Goal: Information Seeking & Learning: Learn about a topic

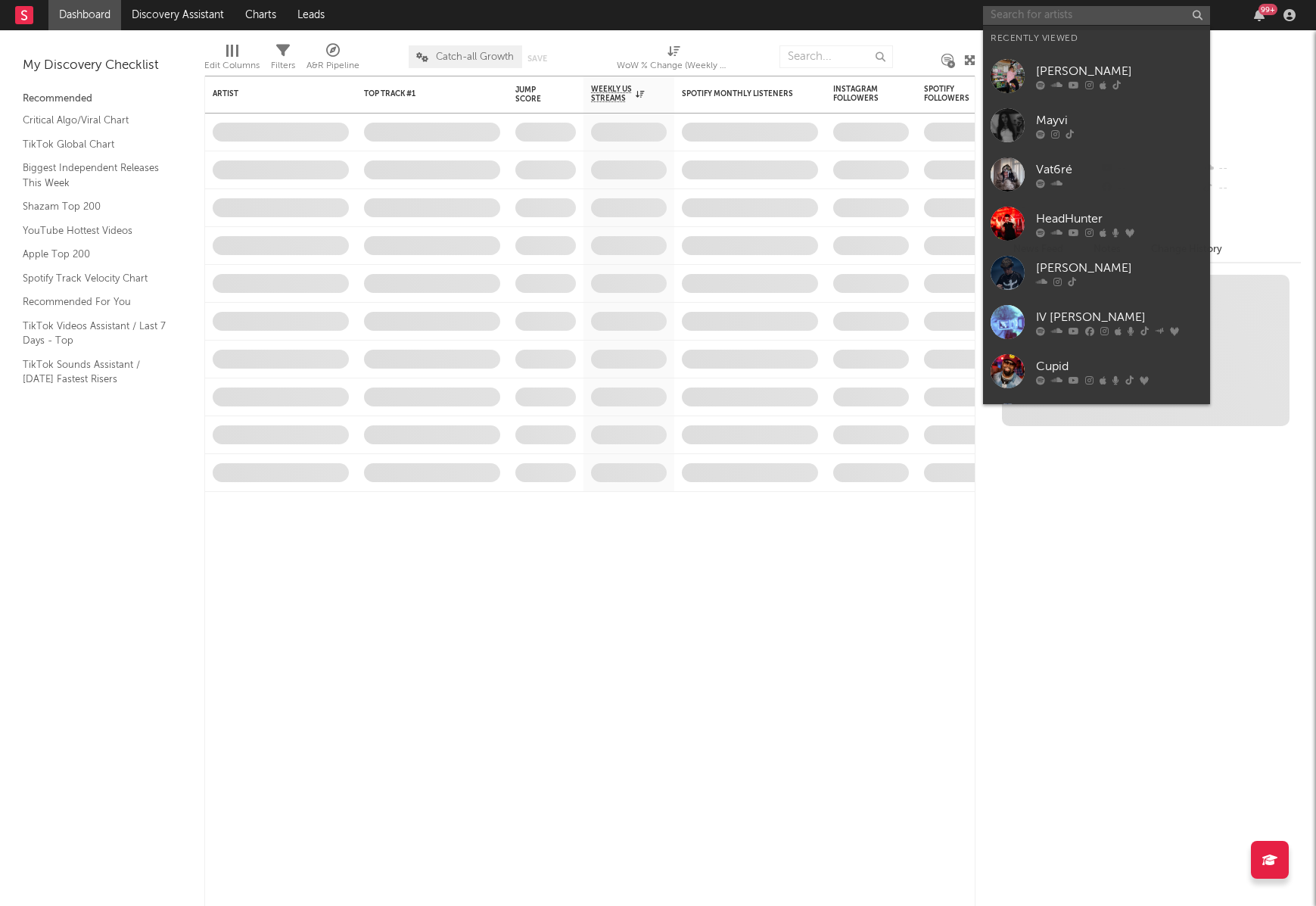
click at [1025, 14] on input "text" at bounding box center [1097, 15] width 227 height 19
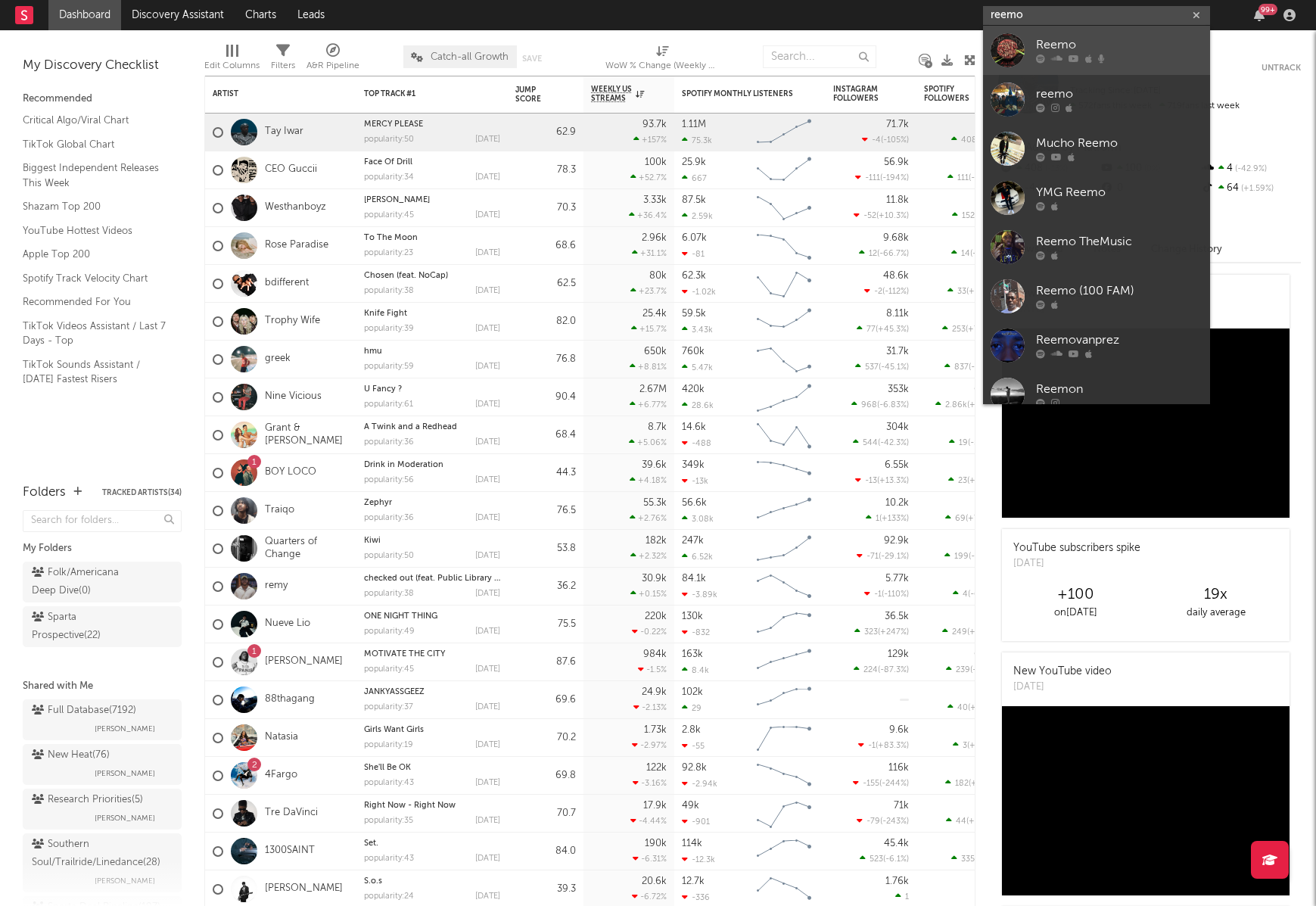
type input "reemo"
click at [1090, 53] on div "Reemo" at bounding box center [1119, 46] width 166 height 18
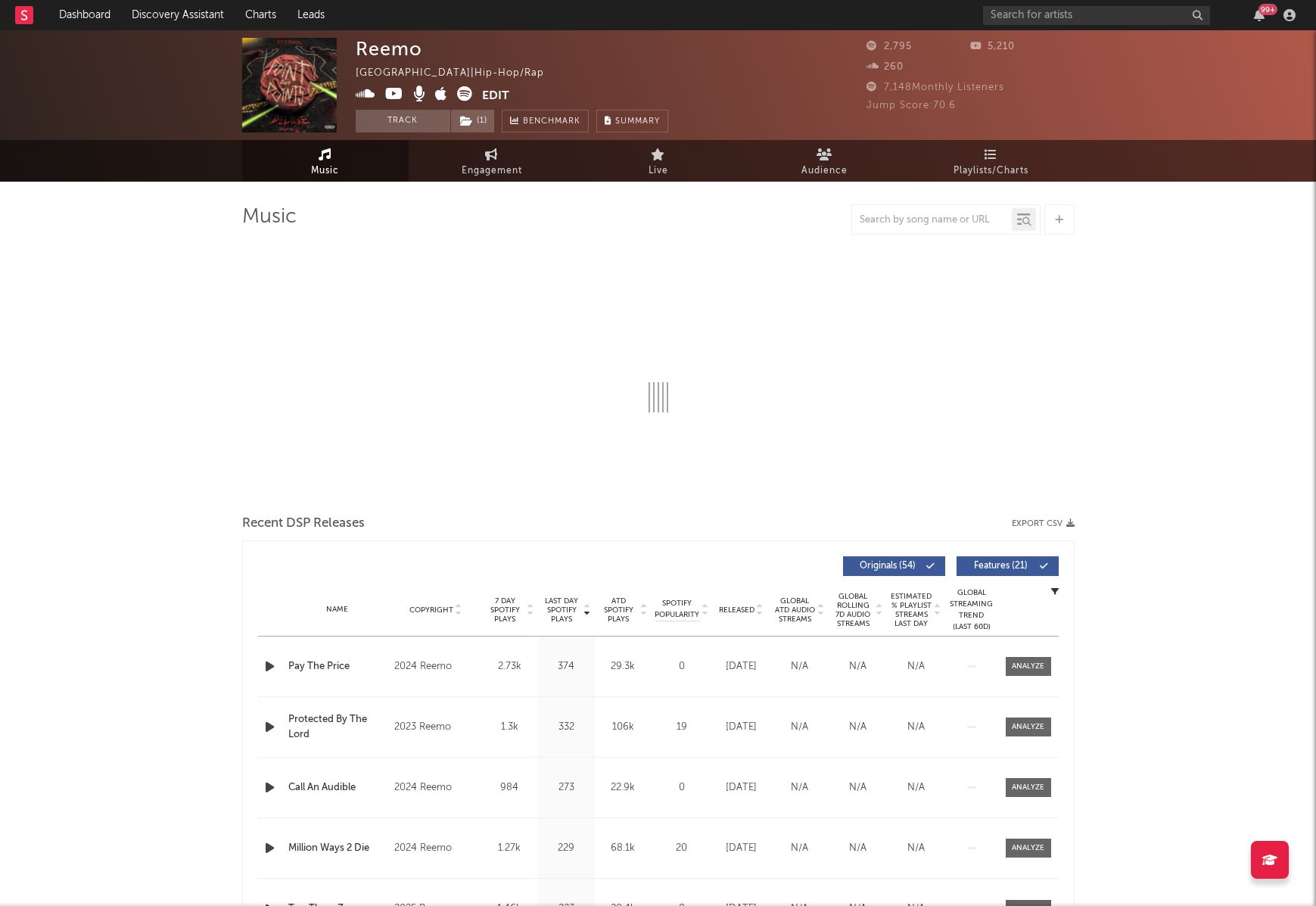
select select "6m"
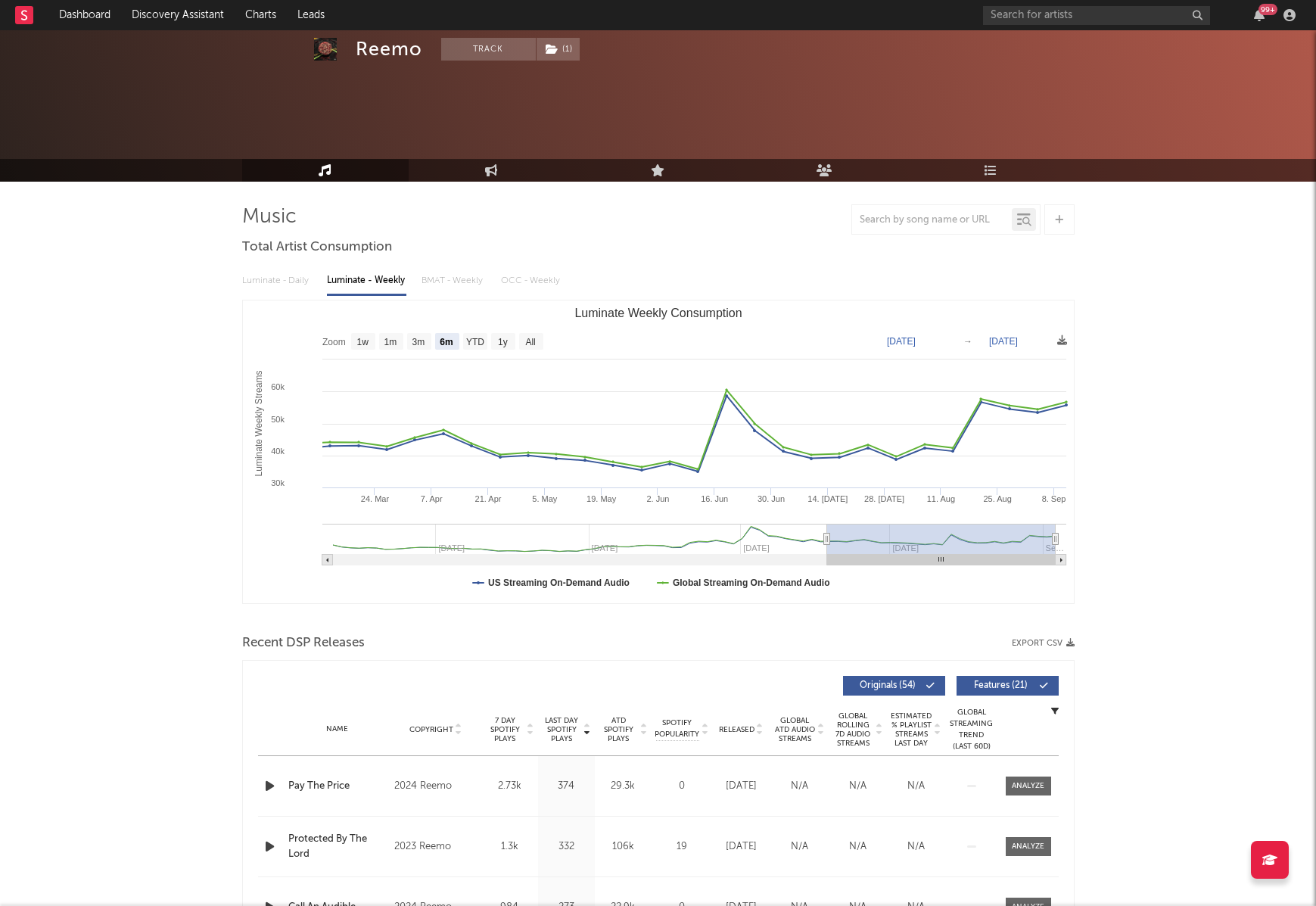
scroll to position [235, 0]
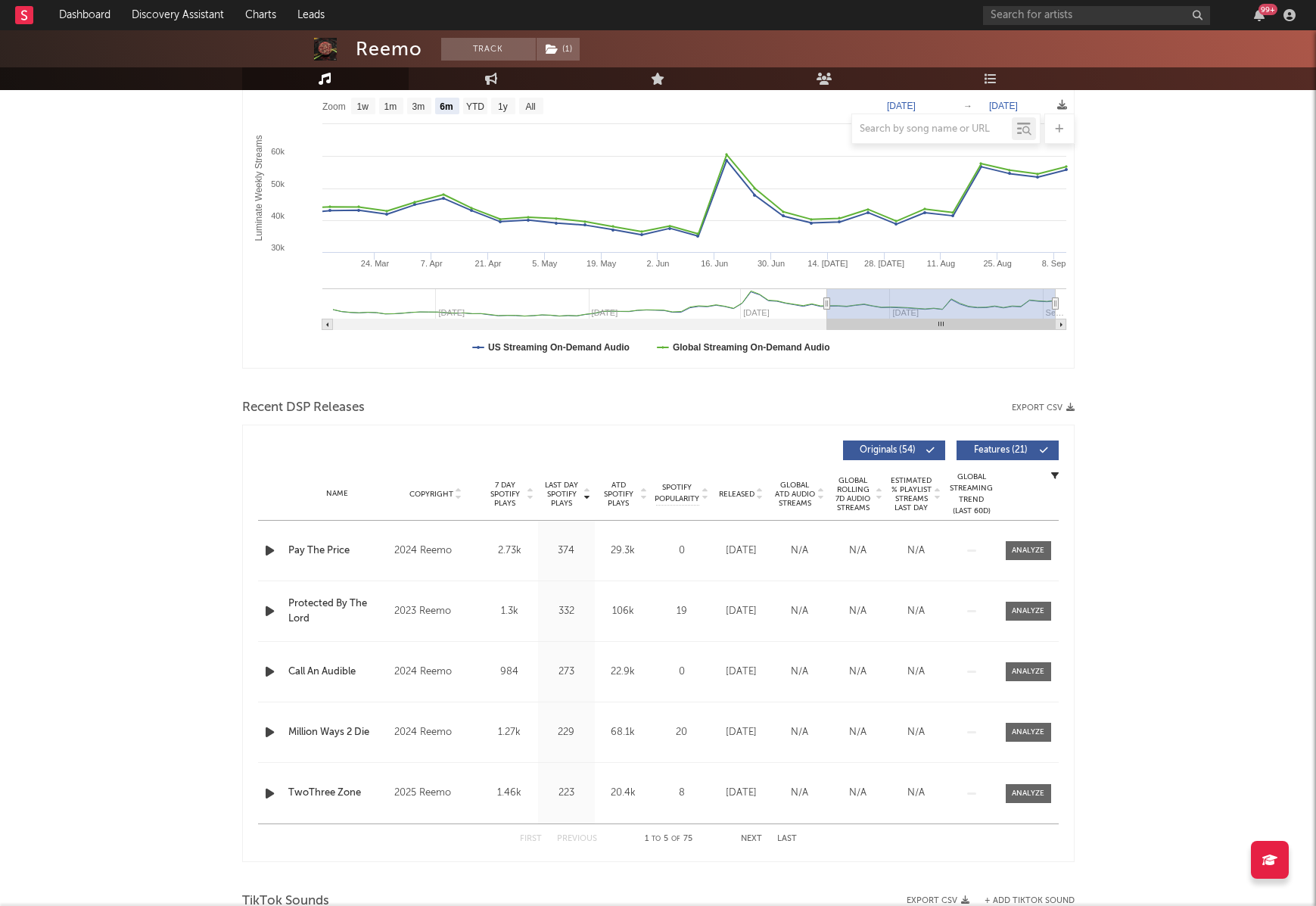
click at [567, 502] on span "Last Day Spotify Plays" at bounding box center [561, 495] width 40 height 27
click at [566, 501] on span "Last Day Spotify Plays" at bounding box center [561, 495] width 40 height 27
click at [510, 499] on span "7 Day Spotify Plays" at bounding box center [505, 495] width 40 height 27
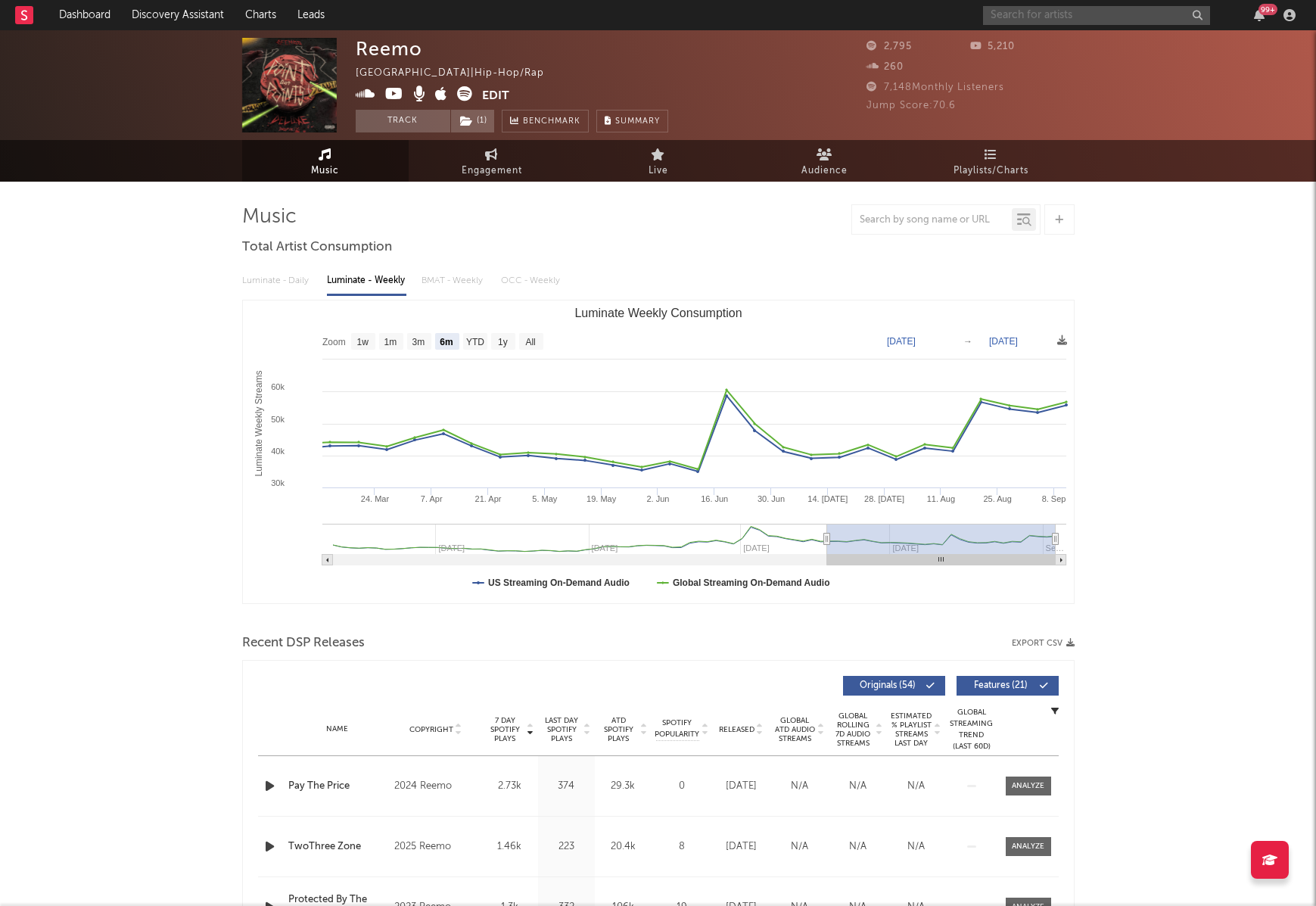
click at [1025, 17] on input "text" at bounding box center [1097, 15] width 227 height 19
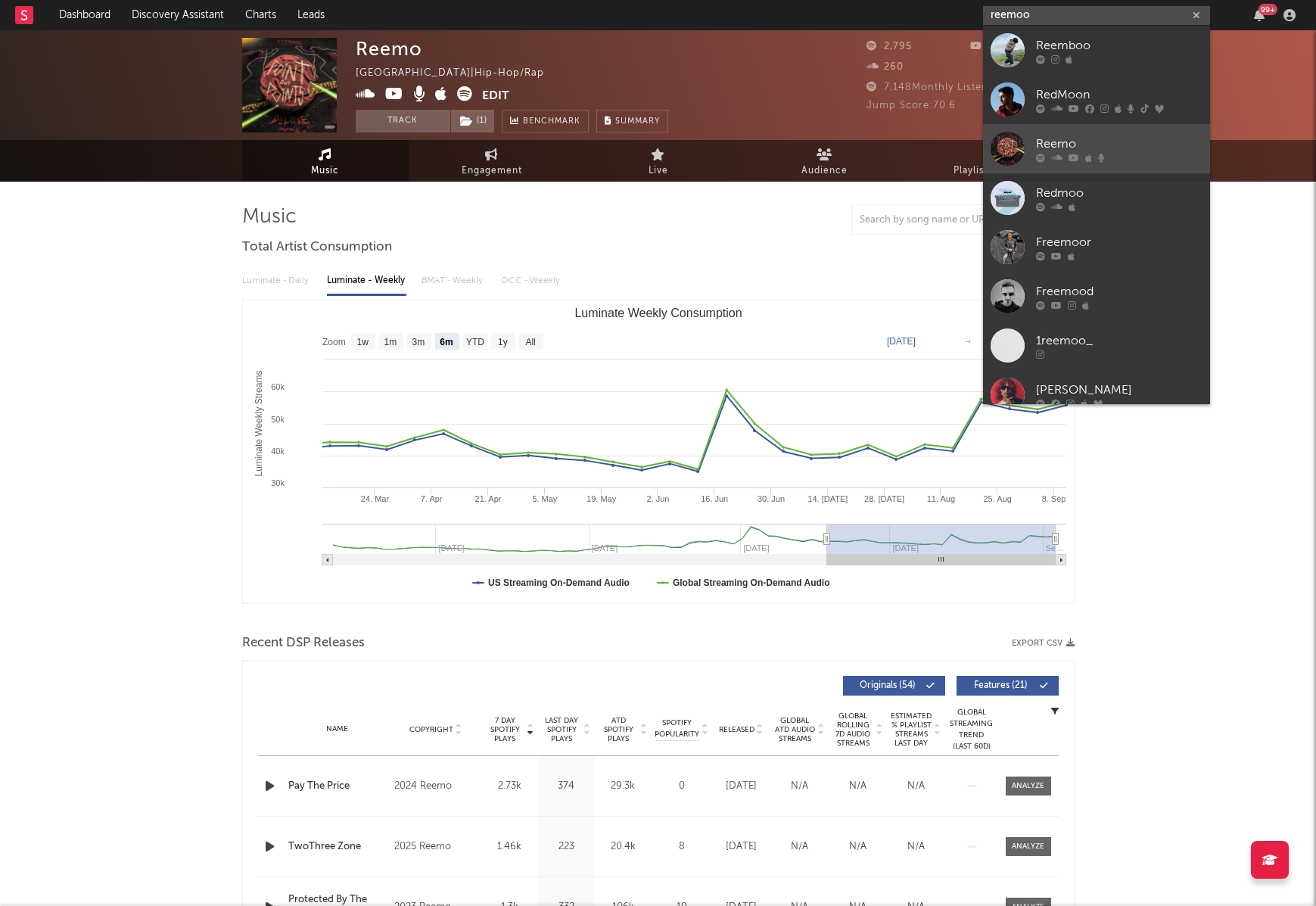
type input "reemoo"
click at [1128, 148] on div "Reemo" at bounding box center [1119, 144] width 166 height 18
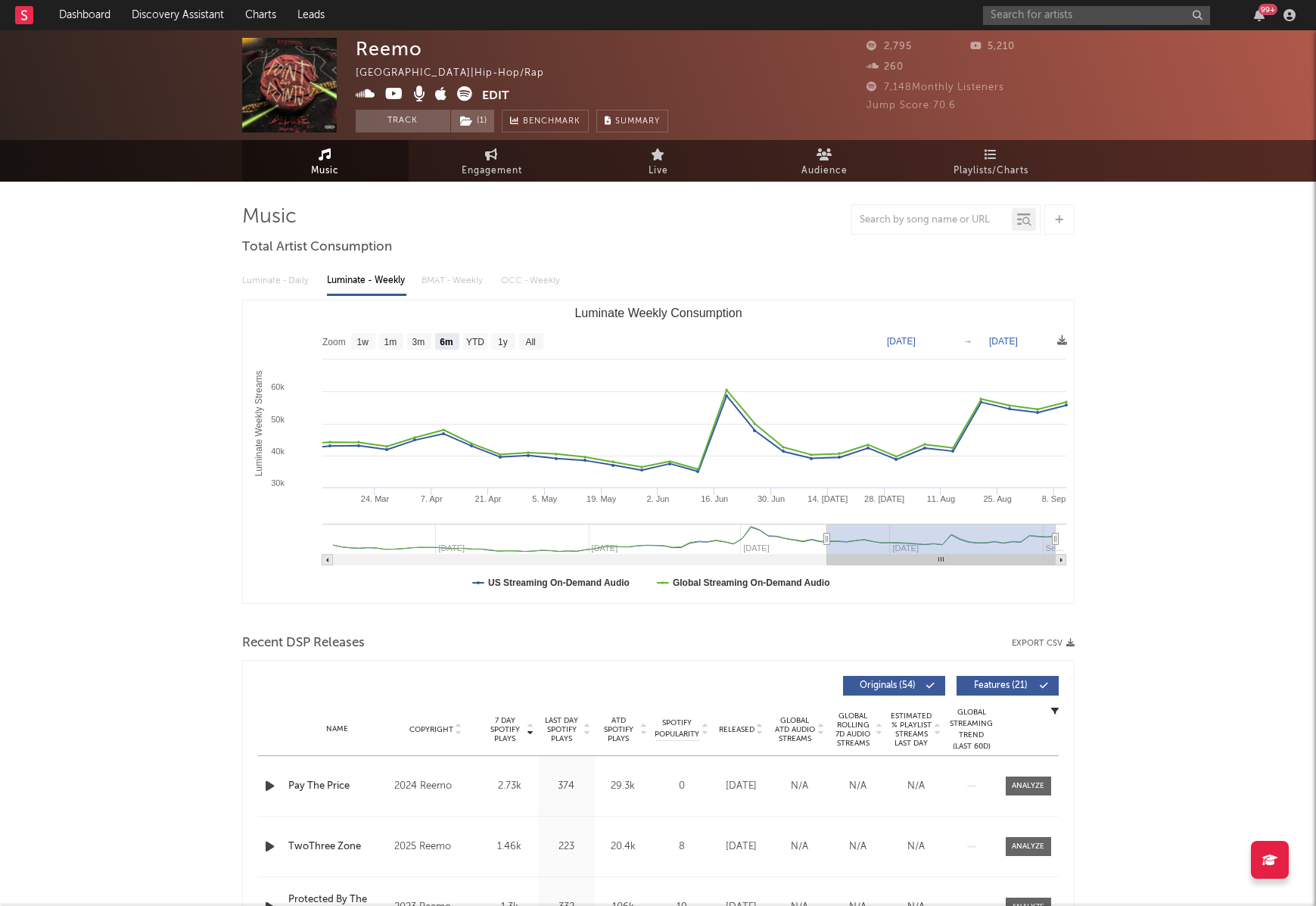
click at [571, 669] on div "7 Day Spotify Plays Copyright 7 Day Spotify Plays Last Day Spotify Plays ATD Sp…" at bounding box center [659, 686] width 801 height 35
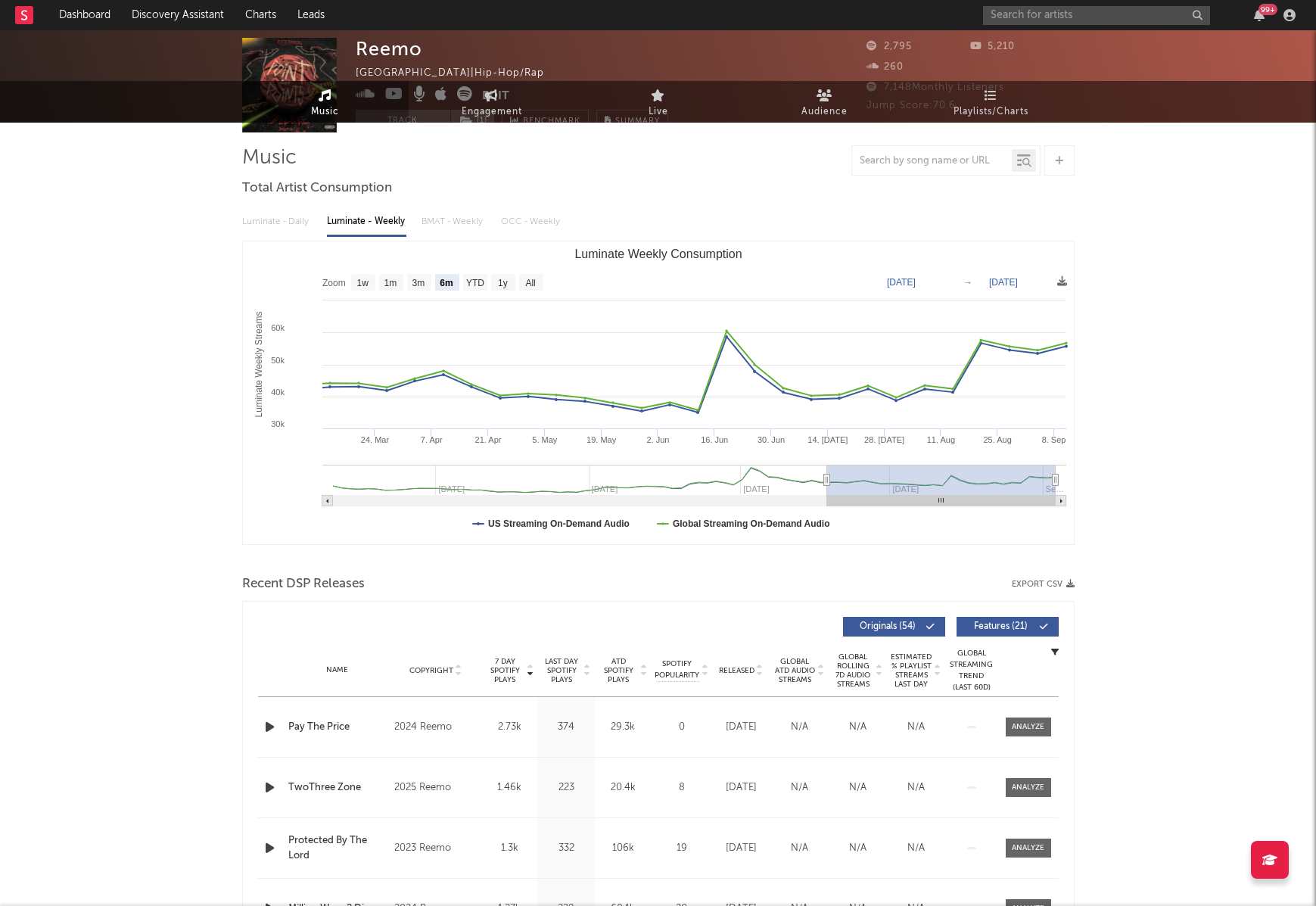
scroll to position [74, 0]
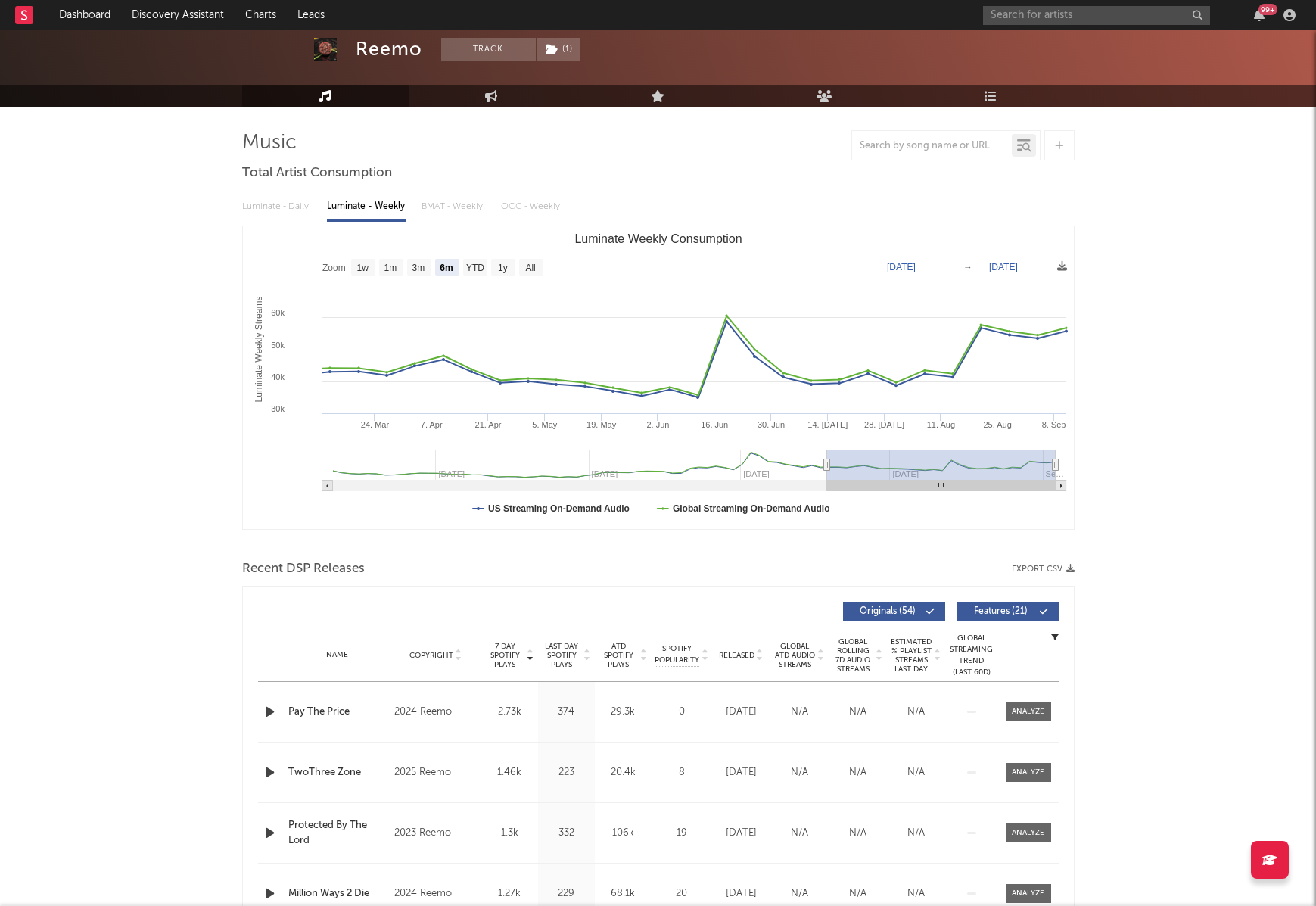
click at [510, 668] on span "7 Day Spotify Plays" at bounding box center [505, 656] width 40 height 27
click at [625, 645] on span "ATD Spotify Plays" at bounding box center [619, 656] width 40 height 27
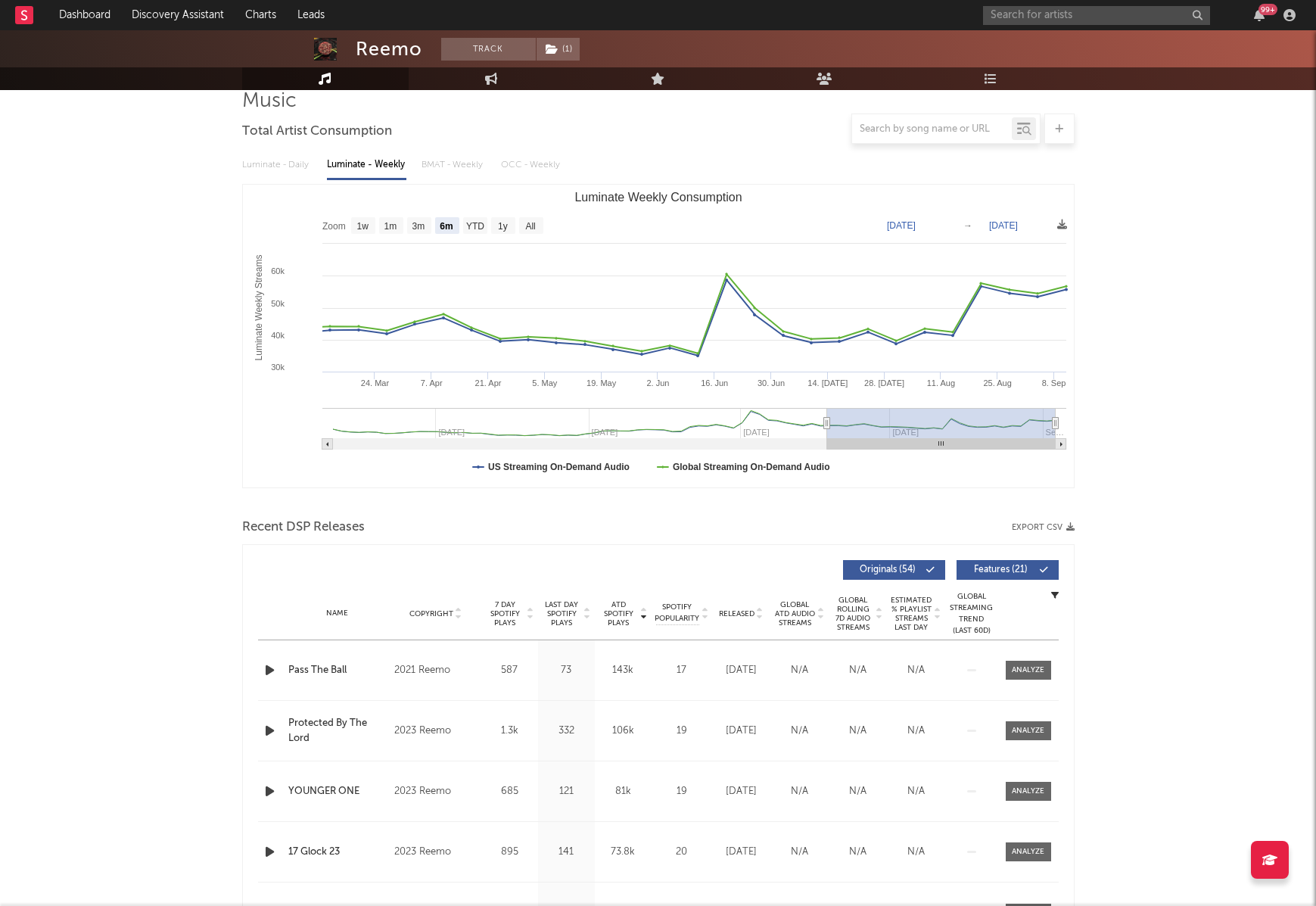
scroll to position [118, 0]
click at [555, 603] on span "Last Day Spotify Plays" at bounding box center [561, 612] width 40 height 27
